Goal: Find contact information: Find contact information

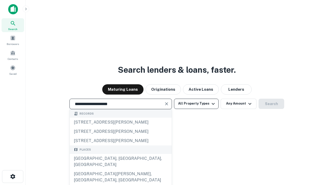
click at [121, 169] on div "[GEOGRAPHIC_DATA], [GEOGRAPHIC_DATA], [GEOGRAPHIC_DATA]" at bounding box center [121, 161] width 102 height 15
click at [197, 103] on button "All Property Types" at bounding box center [196, 104] width 45 height 10
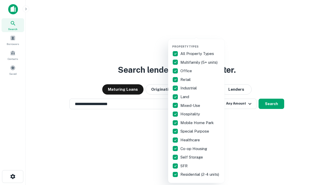
type input "**********"
click at [201, 43] on button "button" at bounding box center [200, 43] width 56 height 0
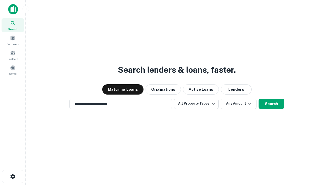
scroll to position [8, 0]
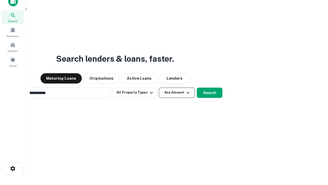
click at [159, 87] on button "Any Amount" at bounding box center [177, 92] width 36 height 10
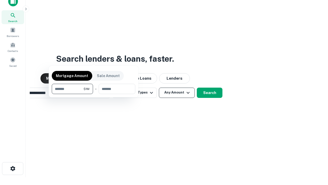
scroll to position [8, 0]
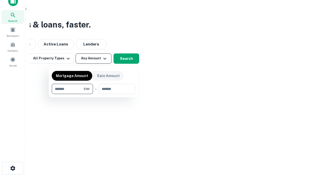
type input "*******"
click at [94, 94] on button "button" at bounding box center [94, 94] width 84 height 0
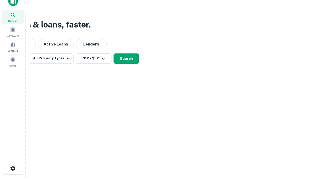
scroll to position [3, 95]
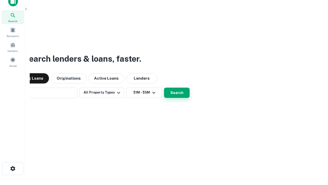
click at [164, 87] on button "Search" at bounding box center [177, 92] width 26 height 10
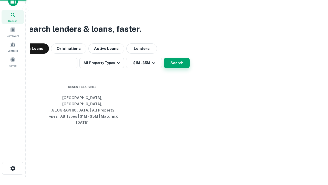
scroll to position [14, 145]
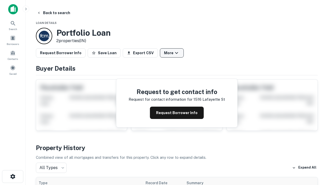
click at [172, 53] on button "More" at bounding box center [172, 52] width 24 height 9
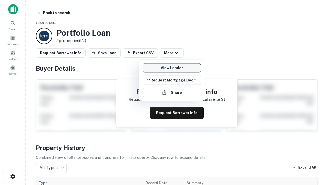
click at [172, 68] on link "View Lender" at bounding box center [172, 67] width 58 height 9
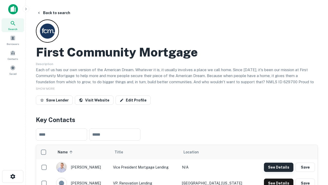
click at [279, 167] on button "See Details" at bounding box center [279, 166] width 30 height 9
click at [13, 176] on icon "button" at bounding box center [13, 176] width 6 height 6
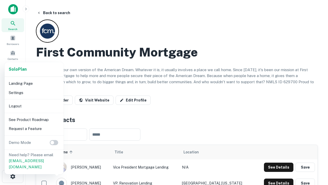
click at [34, 106] on li "Logout" at bounding box center [34, 105] width 55 height 9
